Goal: Task Accomplishment & Management: Complete application form

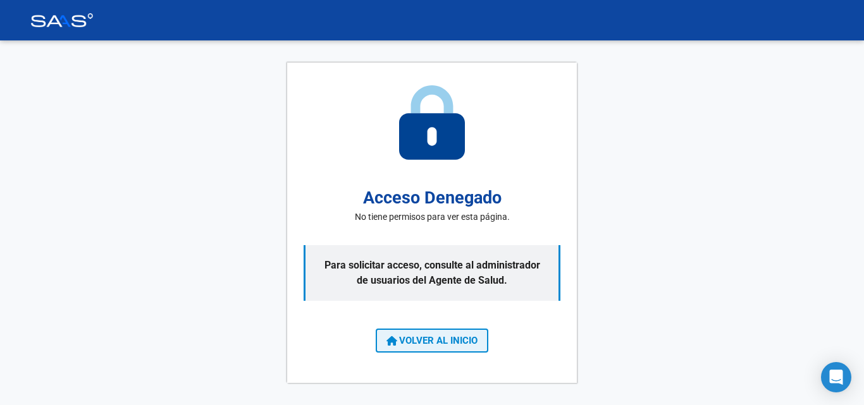
click at [460, 349] on button "VOLVER AL INICIO" at bounding box center [432, 341] width 113 height 24
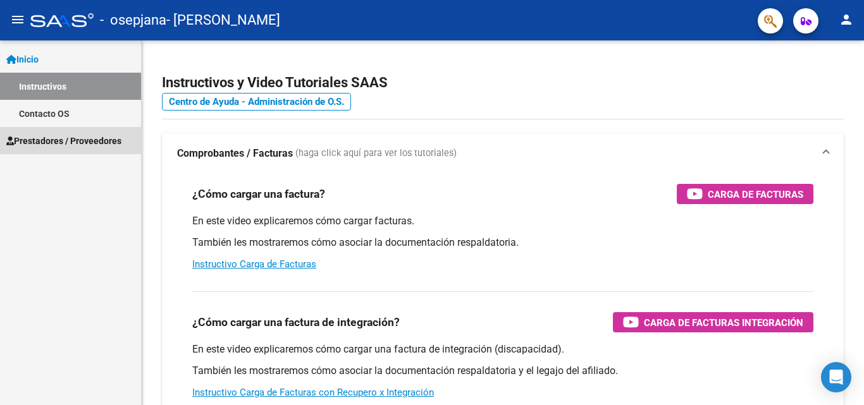
click at [76, 144] on span "Prestadores / Proveedores" at bounding box center [63, 141] width 115 height 14
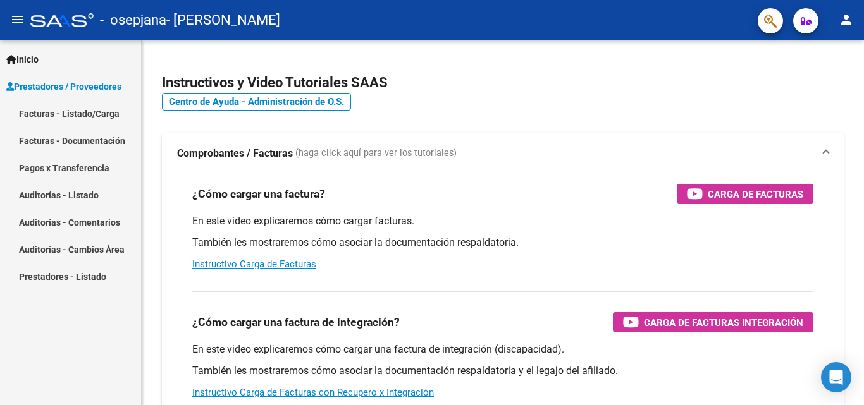
click at [114, 114] on link "Facturas - Listado/Carga" at bounding box center [70, 113] width 141 height 27
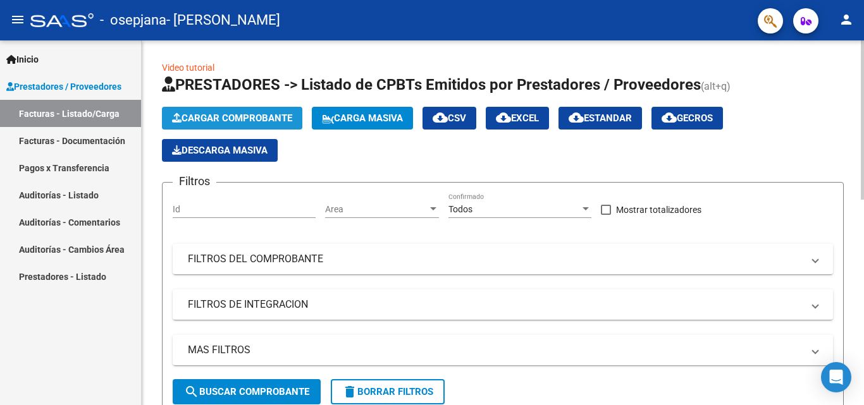
click at [247, 126] on button "Cargar Comprobante" at bounding box center [232, 118] width 140 height 23
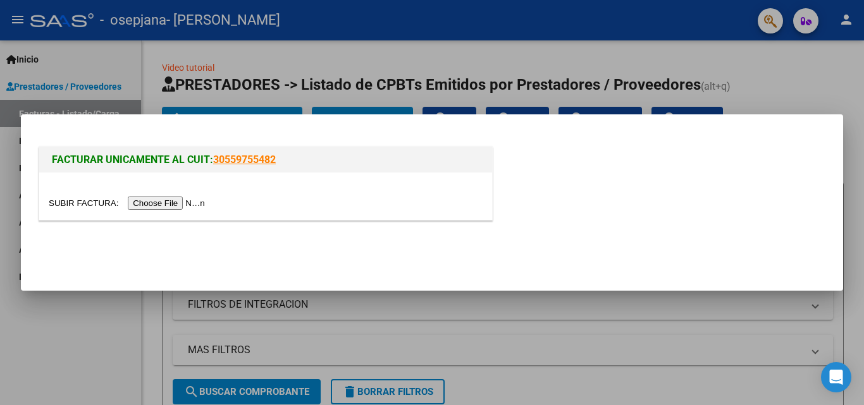
click at [177, 202] on input "file" at bounding box center [129, 203] width 160 height 13
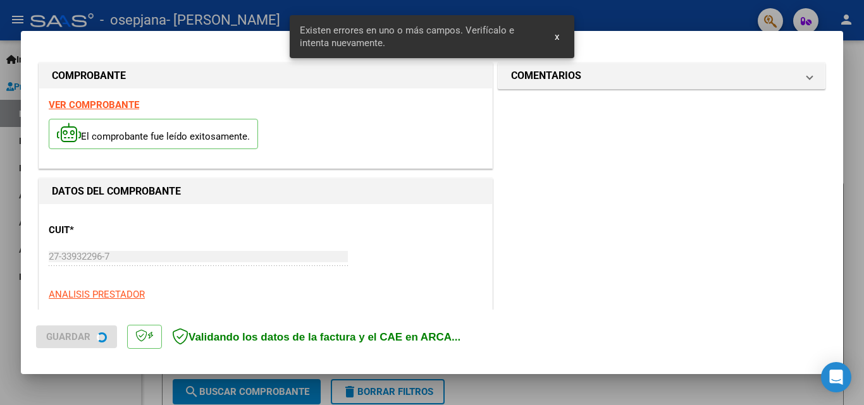
scroll to position [309, 0]
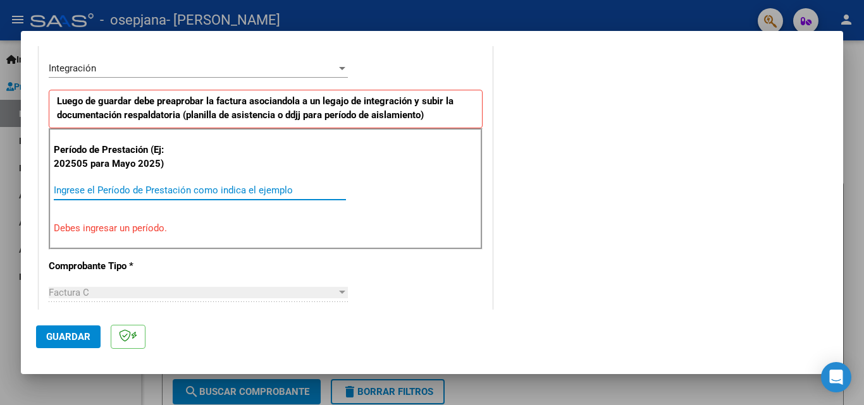
click at [101, 190] on input "Ingrese el Período de Prestación como indica el ejemplo" at bounding box center [200, 190] width 292 height 11
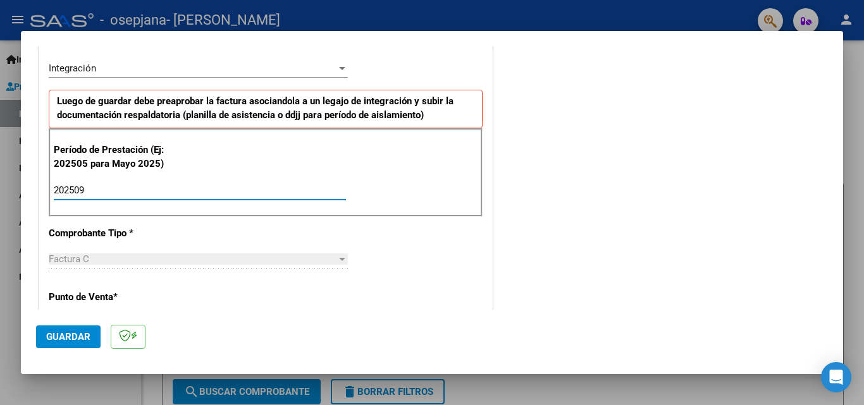
type input "202509"
click at [70, 343] on button "Guardar" at bounding box center [68, 337] width 64 height 23
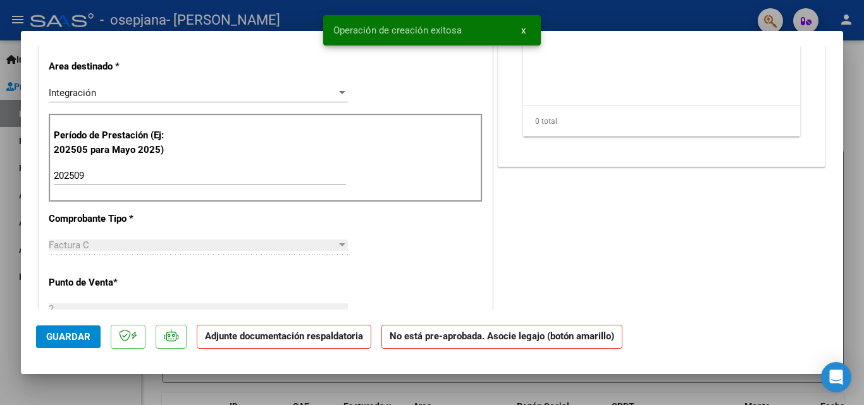
scroll to position [0, 0]
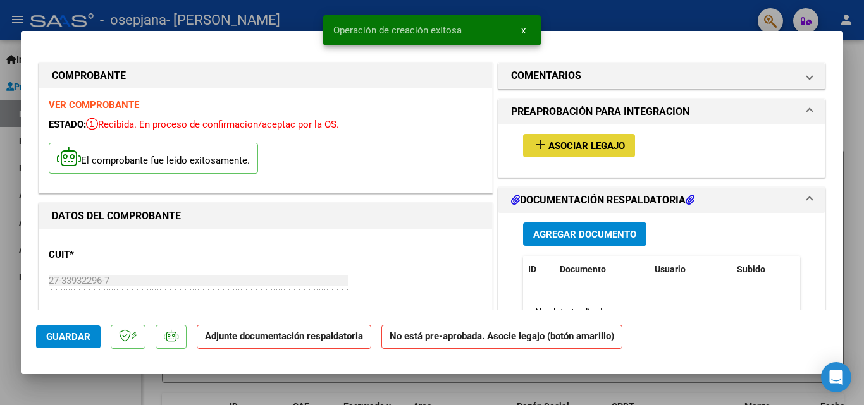
click at [559, 154] on button "add Asociar Legajo" at bounding box center [579, 145] width 112 height 23
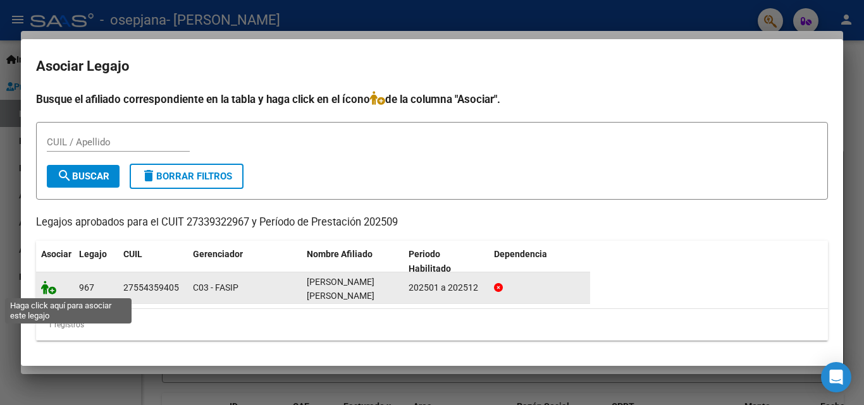
click at [49, 291] on icon at bounding box center [48, 288] width 15 height 14
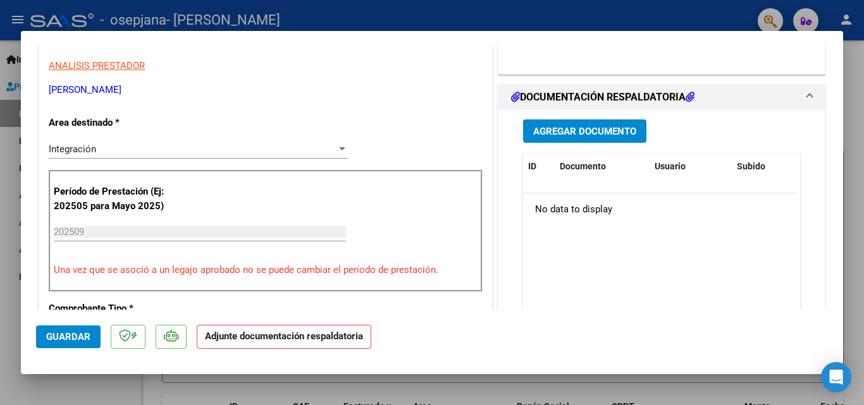
scroll to position [312, 0]
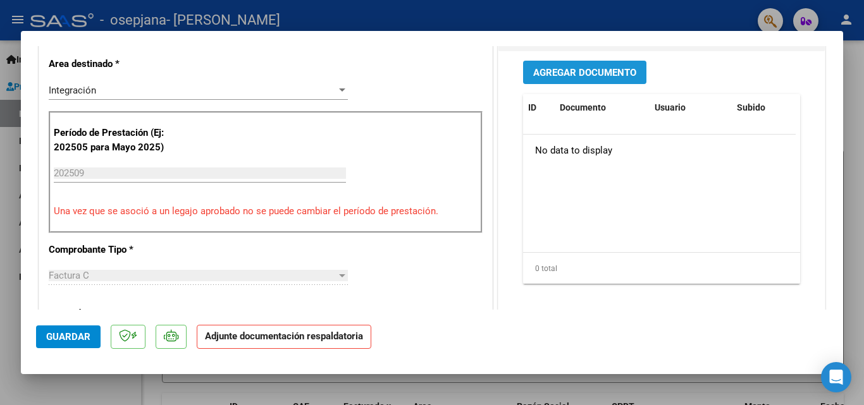
click at [603, 72] on span "Agregar Documento" at bounding box center [584, 72] width 103 height 11
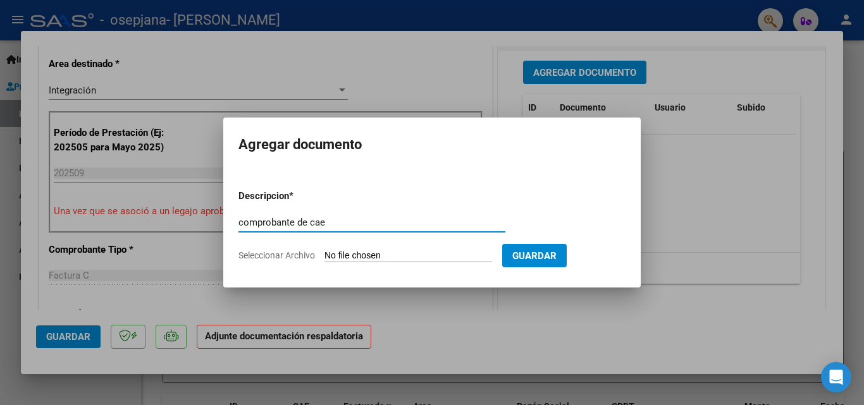
type input "comprobante de cae"
click at [423, 257] on input "Seleccionar Archivo" at bounding box center [408, 256] width 168 height 12
type input "C:\fakepath\Constatación de Comprobantes _ AFIP284.pdf"
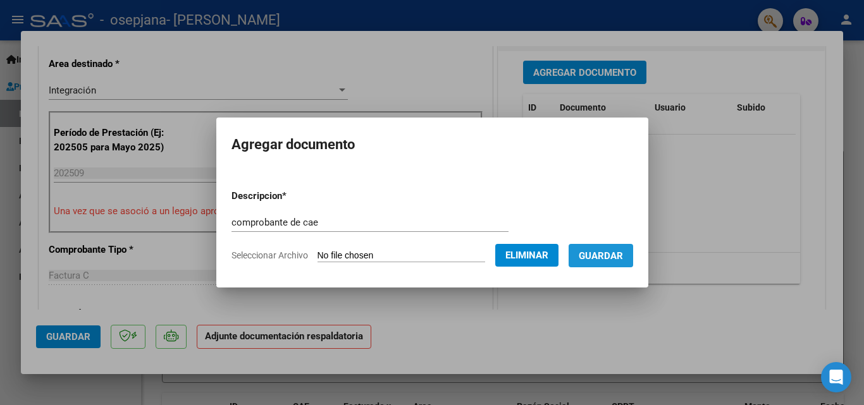
click at [605, 260] on span "Guardar" at bounding box center [601, 255] width 44 height 11
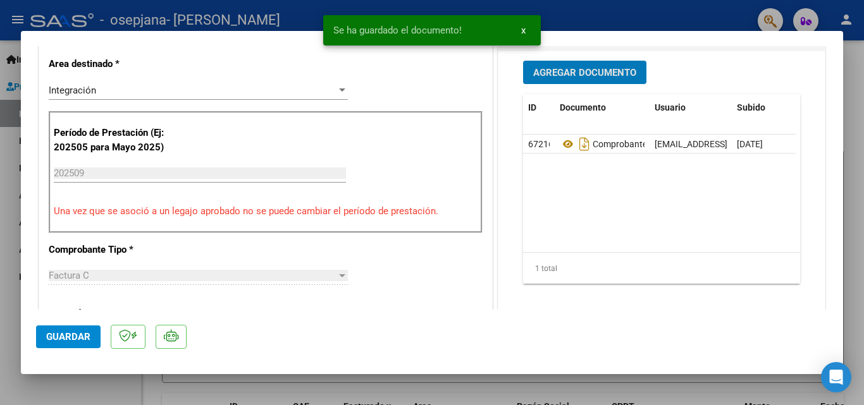
click at [589, 83] on button "Agregar Documento" at bounding box center [584, 72] width 123 height 23
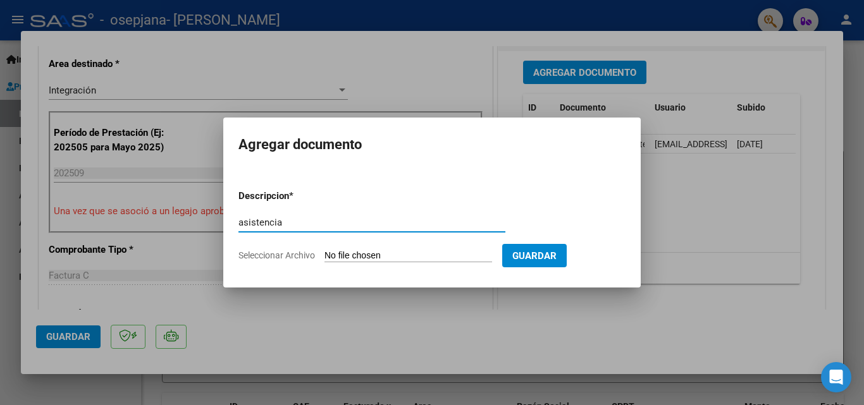
type input "asistencia"
click at [399, 254] on input "Seleccionar Archivo" at bounding box center [408, 256] width 168 height 12
click at [329, 178] on mat-dialog-content "Descripcion * asistencia Escriba aquí una descripcion Seleccionar Archivo Guard…" at bounding box center [431, 220] width 417 height 102
click at [385, 257] on input "Seleccionar Archivo" at bounding box center [408, 256] width 168 height 12
type input "C:\fakepath\1000112428.pdf"
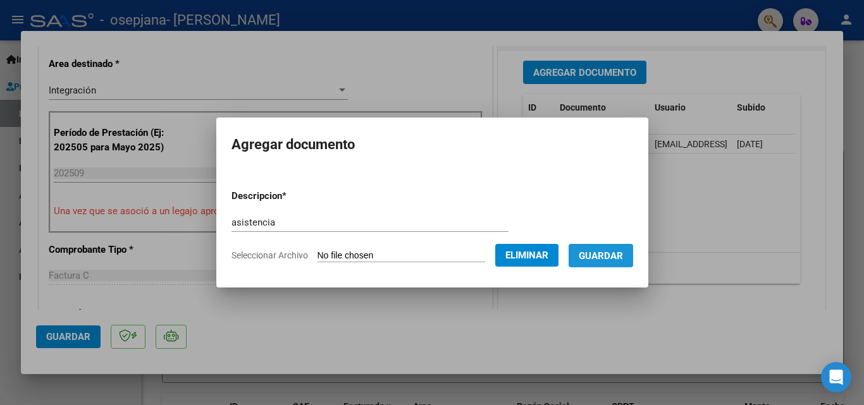
click at [623, 255] on span "Guardar" at bounding box center [601, 255] width 44 height 11
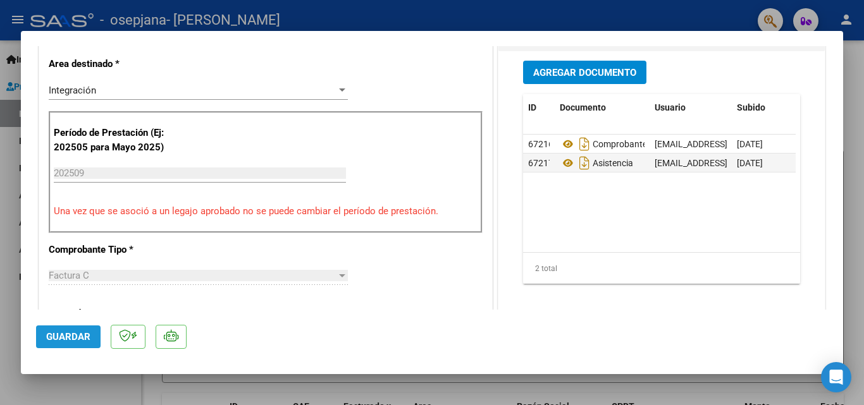
click at [63, 341] on span "Guardar" at bounding box center [68, 336] width 44 height 11
click at [149, 395] on div at bounding box center [432, 202] width 864 height 405
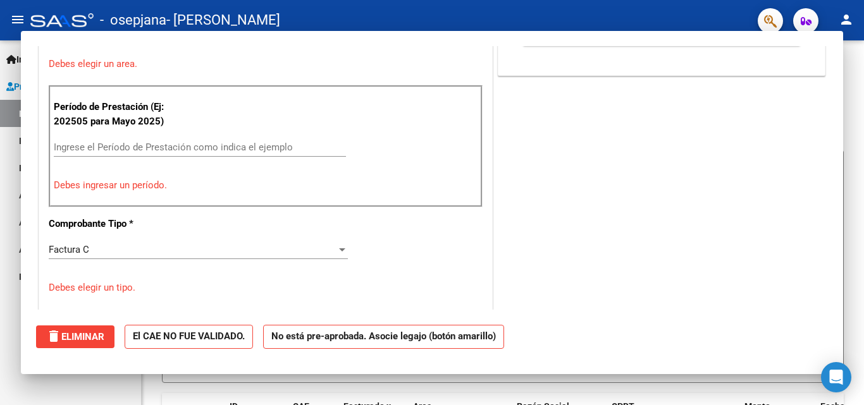
scroll to position [0, 0]
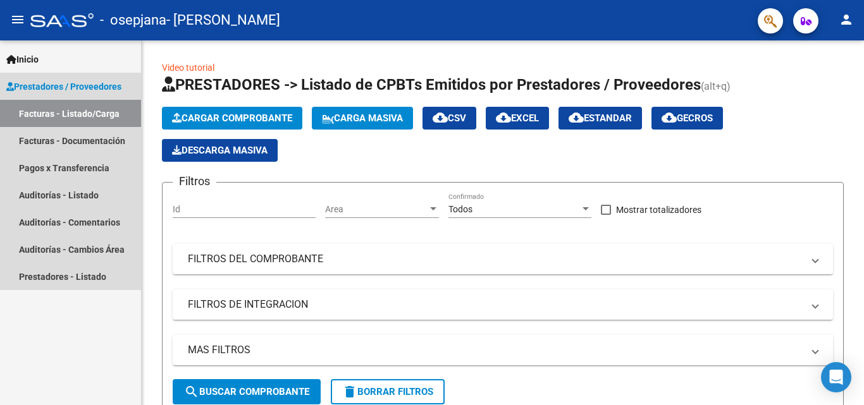
click at [101, 123] on link "Facturas - Listado/Carga" at bounding box center [70, 113] width 141 height 27
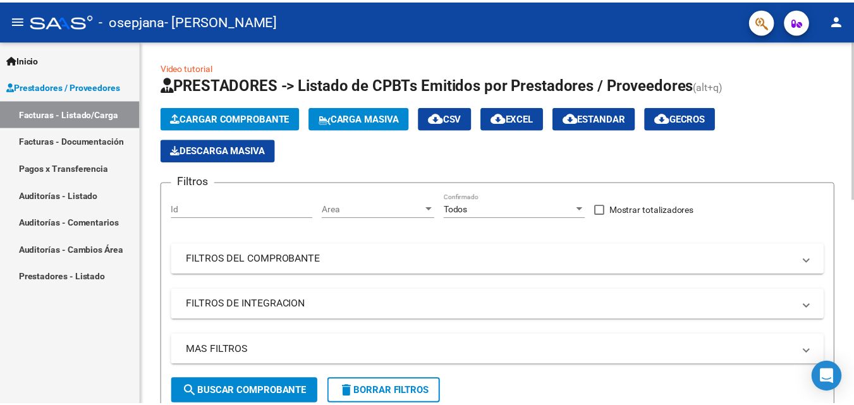
scroll to position [365, 0]
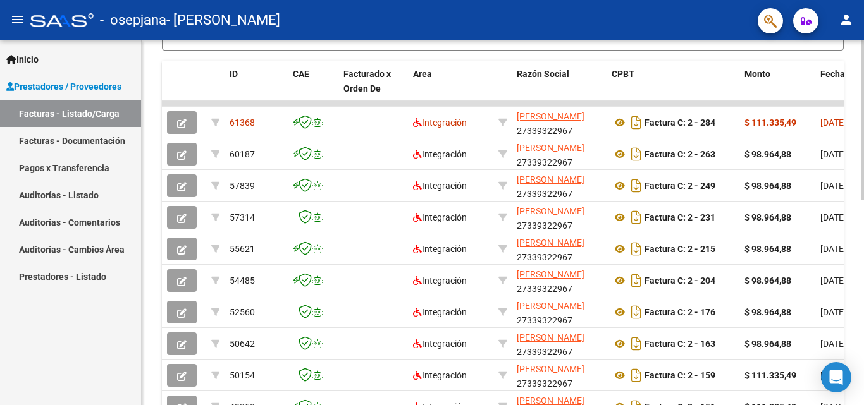
click at [863, 247] on div at bounding box center [862, 222] width 3 height 365
click at [844, 26] on mat-icon "person" at bounding box center [845, 19] width 15 height 15
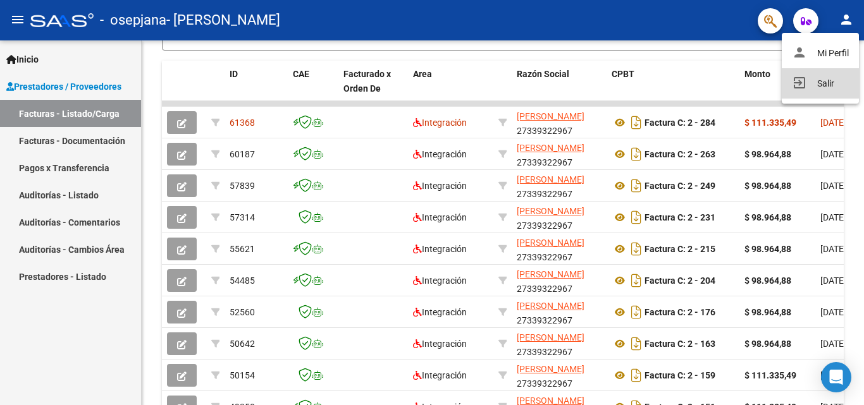
click at [817, 93] on button "exit_to_app Salir" at bounding box center [819, 83] width 77 height 30
